Goal: Use online tool/utility: Utilize a website feature to perform a specific function

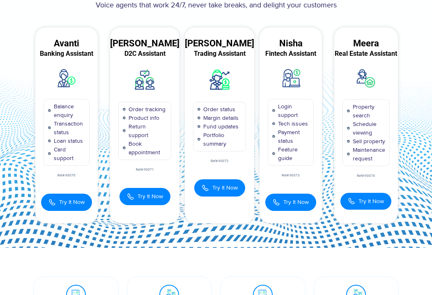
scroll to position [57, 0]
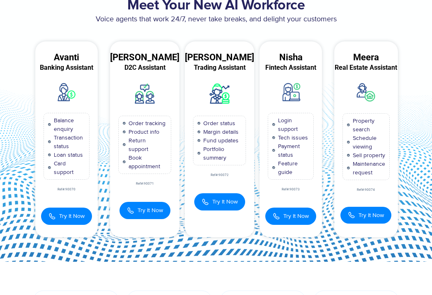
drag, startPoint x: 166, startPoint y: 107, endPoint x: 200, endPoint y: 130, distance: 41.0
drag, startPoint x: 200, startPoint y: 130, endPoint x: 187, endPoint y: 28, distance: 103.0
click at [187, 28] on div "Voice agents that work 24/7, never take breaks, and delight your customers" at bounding box center [216, 23] width 374 height 19
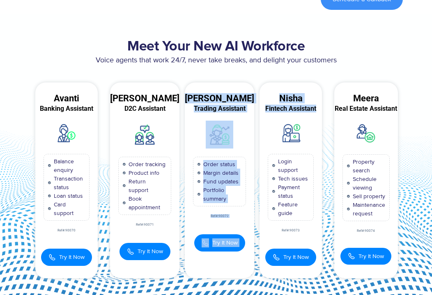
drag, startPoint x: 200, startPoint y: 100, endPoint x: 268, endPoint y: 116, distance: 69.7
click at [268, 116] on div "Avanti Banking Assistant Balance enquiry Transaction status Loan status Card su…" at bounding box center [216, 181] width 374 height 196
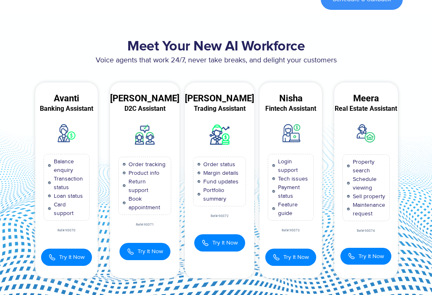
click at [197, 68] on div "Voice agents that work 24/7, never take breaks, and delight your customers" at bounding box center [216, 64] width 374 height 19
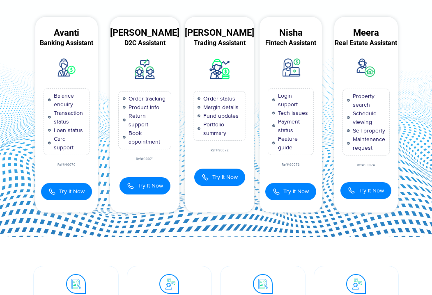
scroll to position [82, 0]
click at [144, 189] on span "Try It Now" at bounding box center [150, 185] width 25 height 9
